Goal: Task Accomplishment & Management: Complete application form

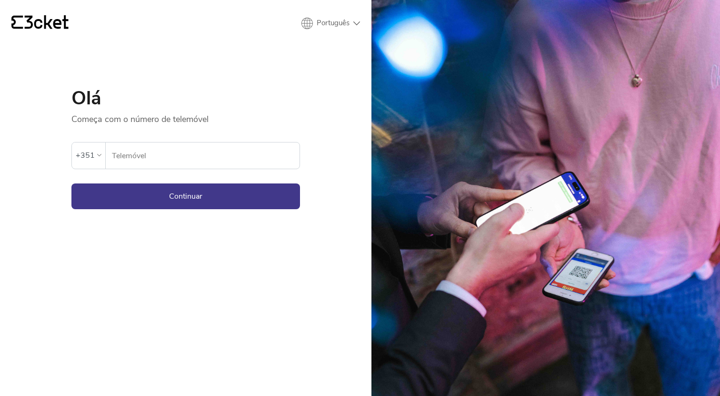
click at [192, 152] on input "Telemóvel" at bounding box center [205, 155] width 188 height 26
type input "913176771"
click at [207, 190] on button "Continuar" at bounding box center [185, 196] width 229 height 26
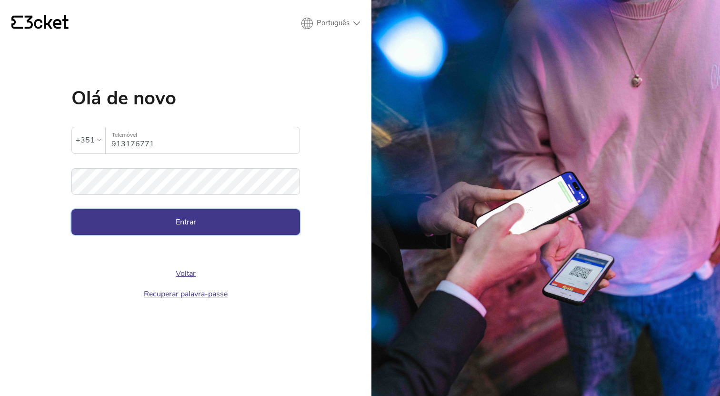
click at [207, 213] on button "Entrar" at bounding box center [185, 222] width 229 height 26
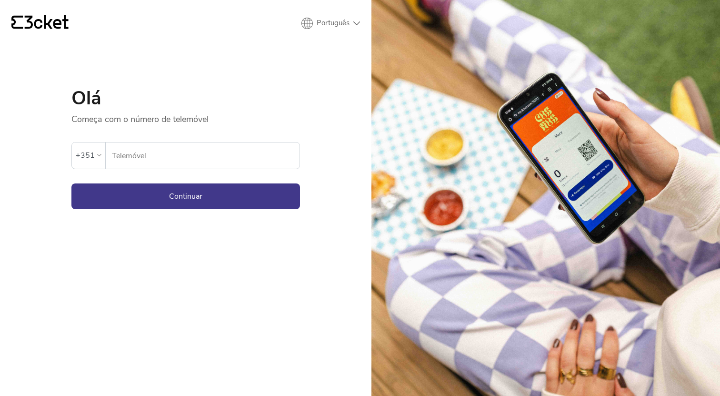
click at [224, 152] on input "Telemóvel" at bounding box center [205, 155] width 188 height 26
type input "913176771"
click at [259, 189] on button "Continuar" at bounding box center [185, 196] width 229 height 26
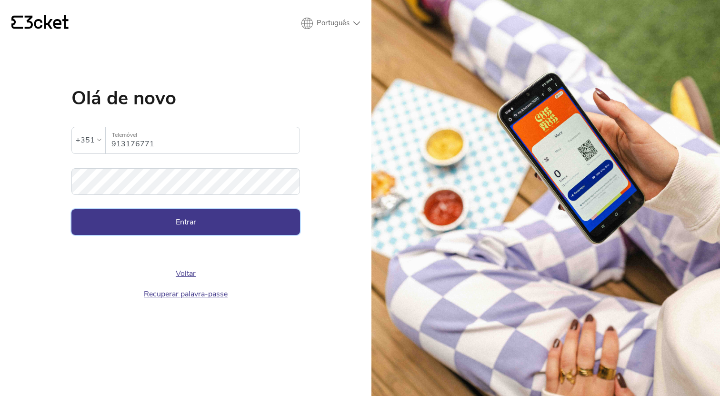
click at [215, 223] on button "Entrar" at bounding box center [185, 222] width 229 height 26
